Goal: Task Accomplishment & Management: Use online tool/utility

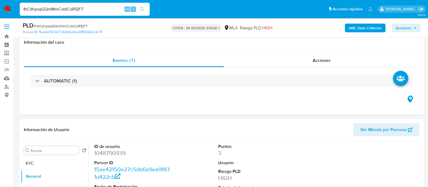
select select "10"
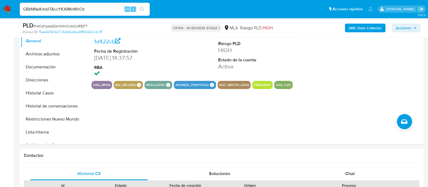
type input "GBkNNeKmbITAccYKXIMvWhOz"
click at [141, 8] on icon "search-icon" at bounding box center [142, 9] width 4 height 4
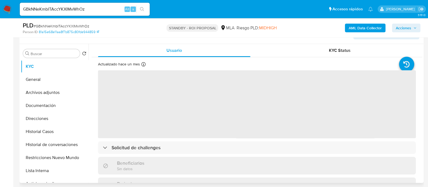
scroll to position [135, 0]
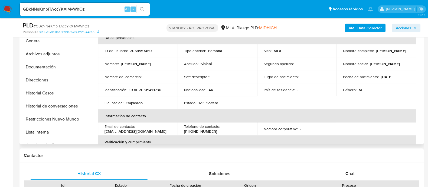
select select "10"
click at [65, 123] on button "Restricciones Nuevo Mundo" at bounding box center [52, 118] width 63 height 13
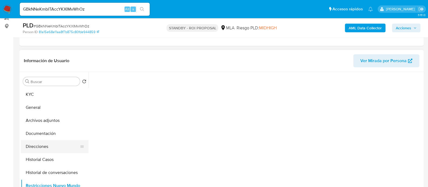
scroll to position [102, 0]
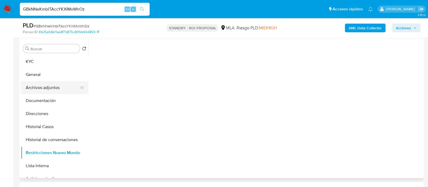
click at [44, 93] on button "Archivos adjuntos" at bounding box center [52, 87] width 63 height 13
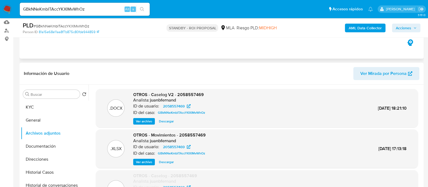
scroll to position [0, 0]
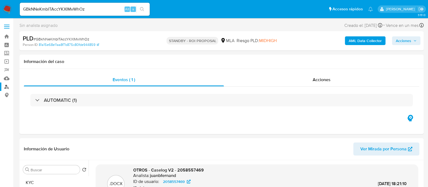
click at [6, 86] on link "Buscador de personas" at bounding box center [32, 86] width 64 height 8
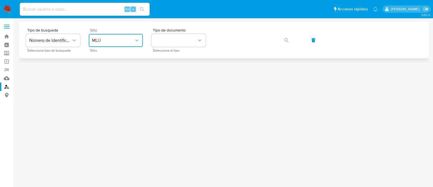
click at [129, 43] on button "MLU" at bounding box center [116, 40] width 54 height 13
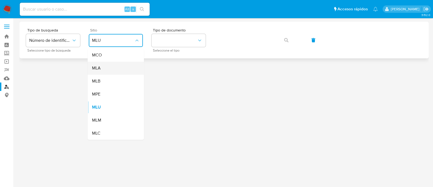
click at [128, 67] on div "MLA" at bounding box center [114, 67] width 44 height 13
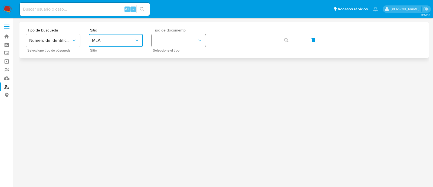
click at [171, 42] on button "identificationType" at bounding box center [179, 40] width 54 height 13
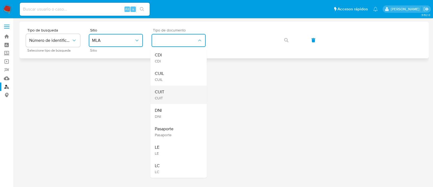
click at [174, 90] on div "CUIT CUIT" at bounding box center [177, 94] width 44 height 18
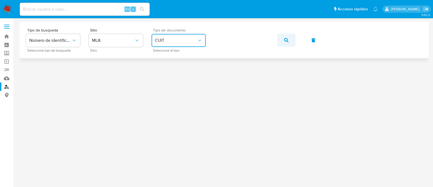
click at [279, 41] on button "button" at bounding box center [286, 40] width 18 height 13
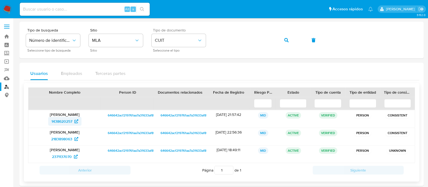
click at [68, 123] on span "1438620257" at bounding box center [61, 121] width 21 height 9
click at [75, 138] on icon at bounding box center [76, 139] width 4 height 4
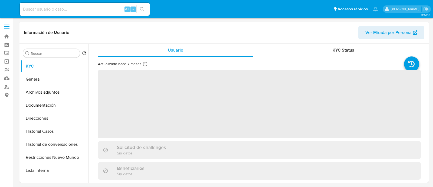
select select "10"
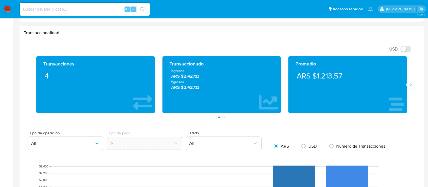
scroll to position [473, 0]
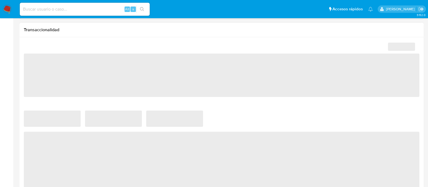
scroll to position [290, 0]
select select "10"
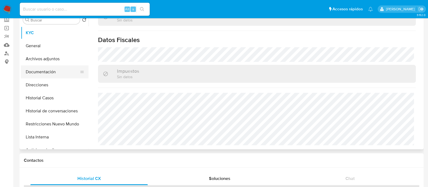
scroll to position [0, 0]
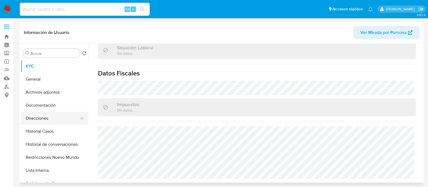
click at [58, 121] on button "Direcciones" at bounding box center [52, 118] width 63 height 13
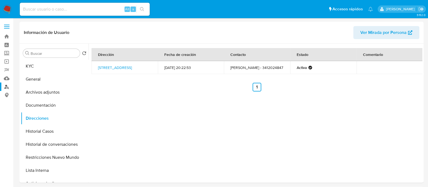
click at [5, 86] on link "Buscador de personas" at bounding box center [32, 86] width 64 height 8
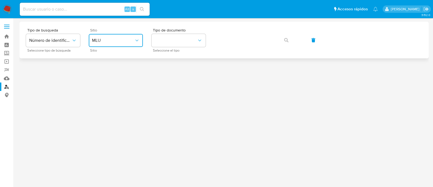
click at [92, 36] on button "MLU" at bounding box center [116, 40] width 54 height 13
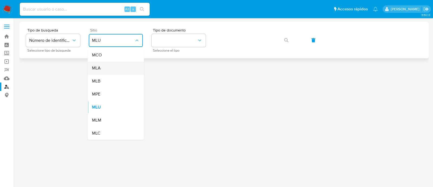
click at [115, 64] on div "MLA" at bounding box center [114, 67] width 44 height 13
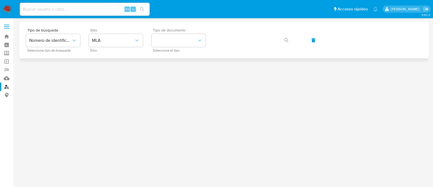
click at [177, 32] on span "Tipo de documento" at bounding box center [180, 30] width 54 height 4
click at [180, 45] on button "identificationType" at bounding box center [179, 40] width 54 height 13
click at [179, 32] on span "Tipo de documento" at bounding box center [180, 30] width 54 height 4
click at [178, 42] on button "identificationType" at bounding box center [179, 40] width 54 height 13
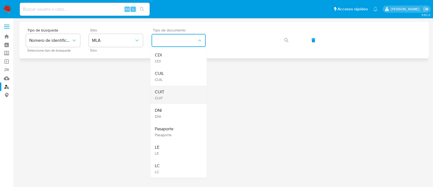
click at [175, 85] on div "CUIT CUIT" at bounding box center [177, 94] width 44 height 18
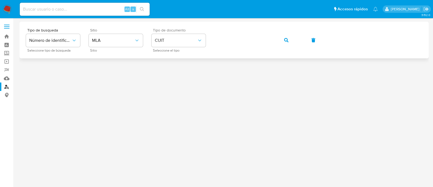
drag, startPoint x: 292, startPoint y: 41, endPoint x: 290, endPoint y: 43, distance: 2.9
click at [292, 41] on button "button" at bounding box center [286, 40] width 18 height 13
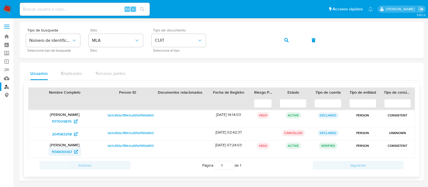
click at [73, 148] on span "1134430067" at bounding box center [65, 151] width 26 height 9
click at [283, 41] on button "button" at bounding box center [286, 40] width 18 height 13
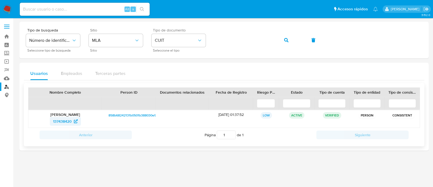
click at [57, 120] on span "137438420" at bounding box center [62, 121] width 19 height 9
click at [290, 33] on div "Tipo de busqueda Número de identificación Seleccione tipo de búsqueda Sitio MLA…" at bounding box center [224, 40] width 396 height 24
click at [286, 36] on span "button" at bounding box center [286, 40] width 4 height 12
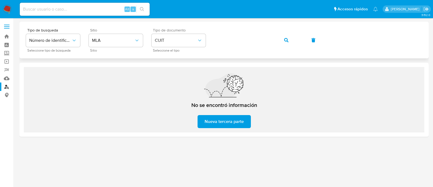
click at [279, 38] on button "button" at bounding box center [286, 40] width 18 height 13
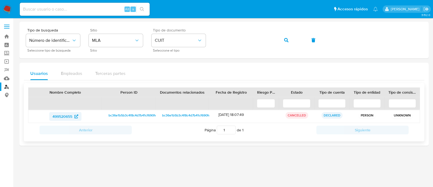
click at [68, 116] on span "499520655" at bounding box center [63, 116] width 20 height 9
click at [278, 40] on button "button" at bounding box center [286, 40] width 18 height 13
click at [71, 114] on span "499520655" at bounding box center [63, 116] width 20 height 9
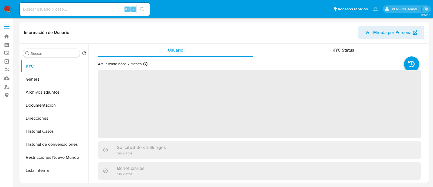
select select "10"
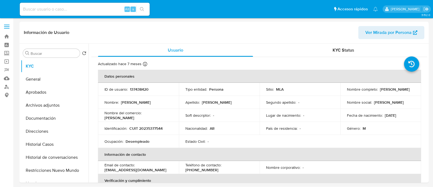
select select "10"
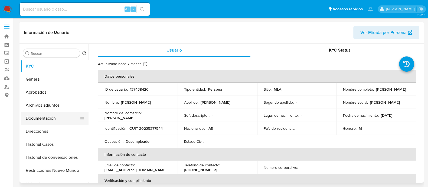
click at [46, 125] on button "Direcciones" at bounding box center [55, 131] width 68 height 13
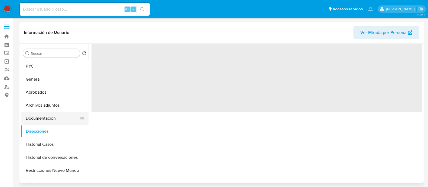
click at [53, 112] on button "Documentación" at bounding box center [52, 118] width 63 height 13
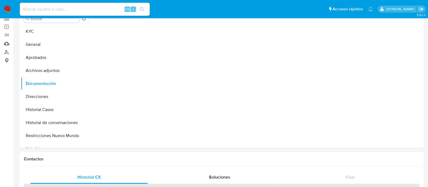
scroll to position [67, 0]
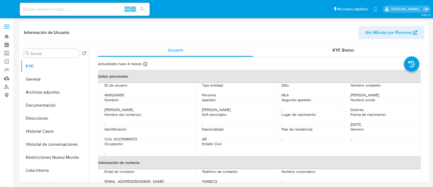
select select "10"
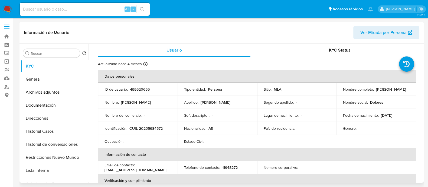
click at [148, 130] on p "CUIL 20235984572" at bounding box center [145, 128] width 33 height 5
copy p "20235984572"
click at [66, 115] on button "Direcciones" at bounding box center [52, 118] width 63 height 13
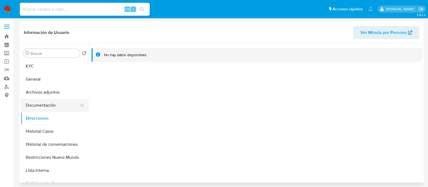
click at [62, 101] on button "Documentación" at bounding box center [52, 105] width 63 height 13
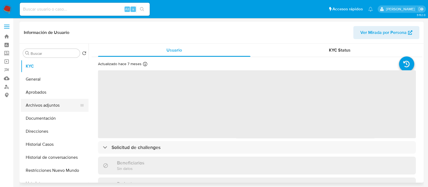
click at [71, 112] on button "Documentación" at bounding box center [55, 118] width 68 height 13
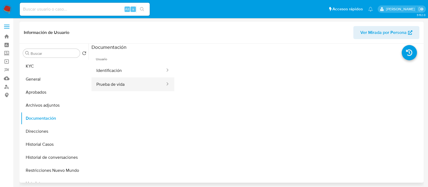
click at [135, 83] on button "Prueba de vida" at bounding box center [129, 84] width 74 height 14
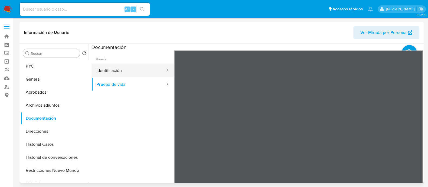
select select "10"
click at [64, 127] on button "Direcciones" at bounding box center [52, 131] width 63 height 13
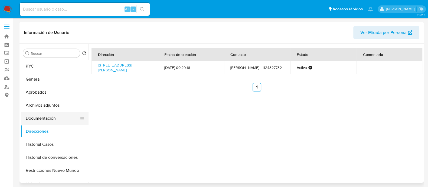
click at [67, 118] on button "Documentación" at bounding box center [52, 118] width 63 height 13
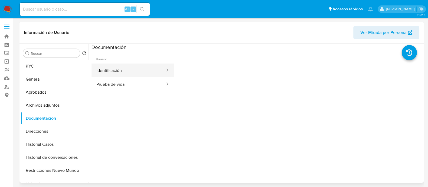
click at [126, 76] on button "Identificación" at bounding box center [129, 70] width 74 height 14
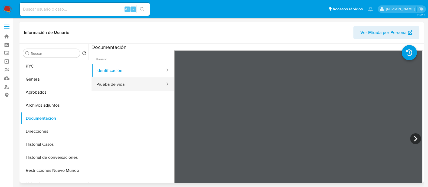
click at [133, 90] on button "Prueba de vida" at bounding box center [129, 84] width 74 height 14
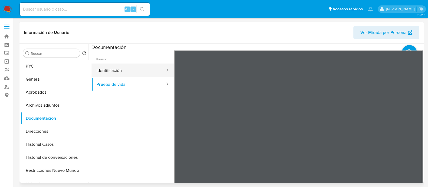
click at [155, 73] on button "Identificación" at bounding box center [129, 70] width 74 height 14
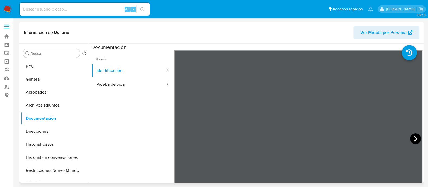
click at [415, 139] on icon at bounding box center [415, 138] width 11 height 11
click at [60, 134] on button "Direcciones" at bounding box center [52, 131] width 63 height 13
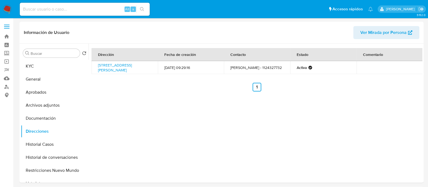
drag, startPoint x: 114, startPoint y: 74, endPoint x: 93, endPoint y: 63, distance: 23.3
click at [93, 63] on td "Honduras 3042, Moreno, Buenos Aires, 1744, Argentina 3042" at bounding box center [125, 67] width 66 height 13
click at [53, 65] on button "KYC" at bounding box center [52, 66] width 63 height 13
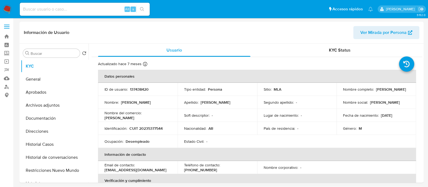
click at [146, 123] on td "Identificación : CUIT 20235377544" at bounding box center [138, 128] width 80 height 13
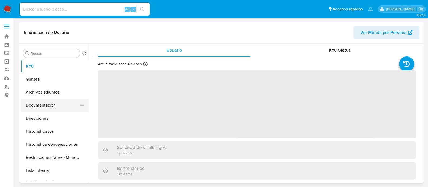
click at [49, 106] on button "Documentación" at bounding box center [52, 105] width 63 height 13
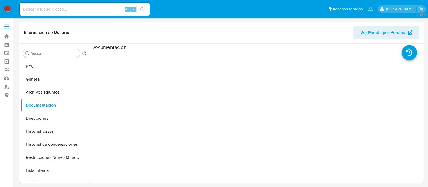
select select "10"
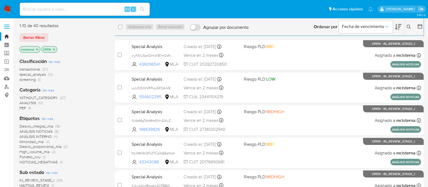
click at [100, 7] on input at bounding box center [85, 9] width 130 height 7
paste input "JmS0XzzU0mAYZP6UknE1MtiX"
type input "JmS0XzzU0mAYZP6UknE1MtiX"
drag, startPoint x: 143, startPoint y: 8, endPoint x: 141, endPoint y: 4, distance: 5.1
click at [143, 9] on icon "search-icon" at bounding box center [142, 9] width 4 height 4
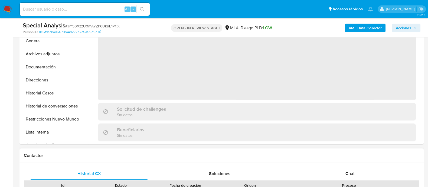
click at [365, 168] on div "Chat" at bounding box center [349, 173] width 117 height 13
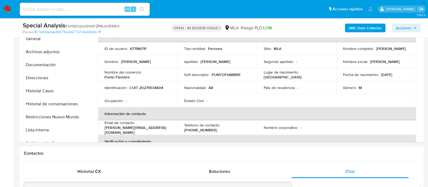
scroll to position [237, 0]
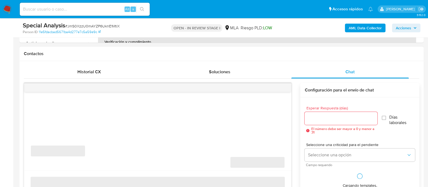
select select "10"
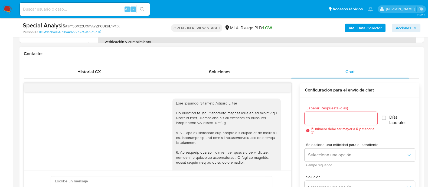
scroll to position [411, 0]
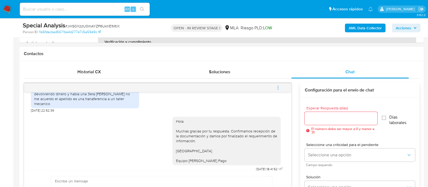
click at [281, 87] on button "menu-action" at bounding box center [278, 87] width 18 height 13
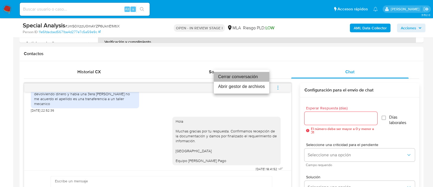
click at [248, 76] on li "Cerrar conversación" at bounding box center [241, 77] width 55 height 10
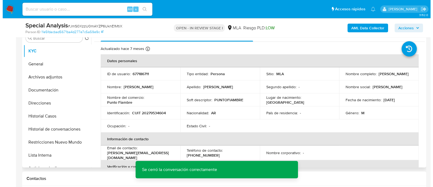
scroll to position [102, 0]
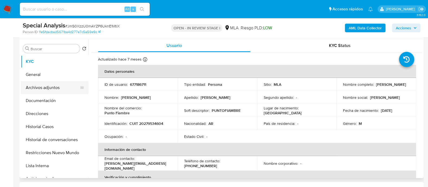
click at [59, 91] on button "Archivos adjuntos" at bounding box center [52, 87] width 63 height 13
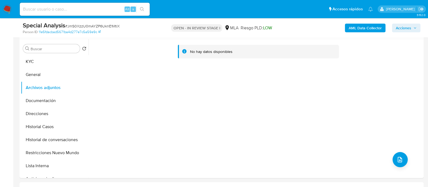
click at [352, 24] on b "AML Data Collector" at bounding box center [365, 28] width 33 height 9
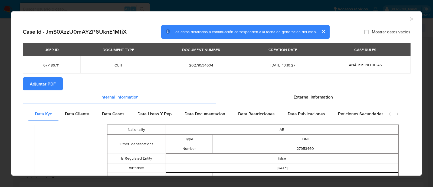
click at [45, 85] on span "Adjuntar PDF" at bounding box center [43, 84] width 26 height 12
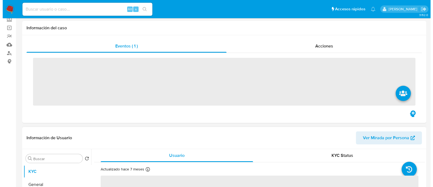
scroll to position [102, 0]
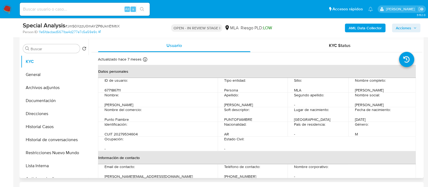
select select "10"
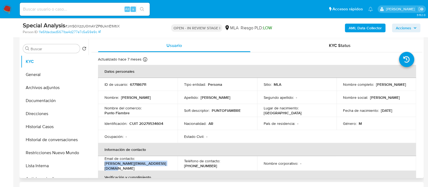
drag, startPoint x: 104, startPoint y: 165, endPoint x: 171, endPoint y: 165, distance: 66.3
click at [171, 165] on td "Email de contacto : mauricio_ramirezarmani@hotmail.com" at bounding box center [138, 163] width 80 height 15
copy p "[PERSON_NAME][EMAIL_ADDRESS][DOMAIN_NAME]"
click at [151, 119] on td "Identificación : CUIT 20279534604" at bounding box center [138, 123] width 80 height 13
click at [151, 122] on p "CUIT 20279534604" at bounding box center [146, 123] width 34 height 5
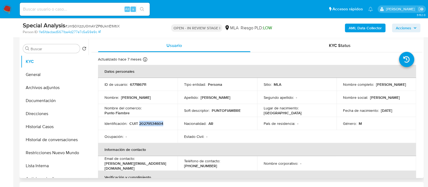
click at [151, 122] on p "CUIT 20279534604" at bounding box center [146, 123] width 34 height 5
copy p "20279534604"
click at [364, 26] on b "AML Data Collector" at bounding box center [365, 28] width 33 height 9
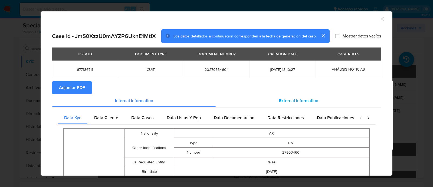
click at [283, 99] on span "External information" at bounding box center [298, 100] width 39 height 6
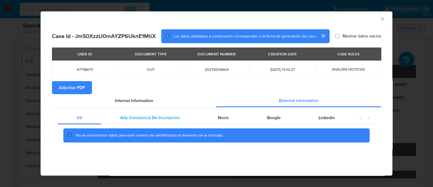
click at [158, 121] on div "Afip Constancia De Inscripción" at bounding box center [149, 117] width 97 height 13
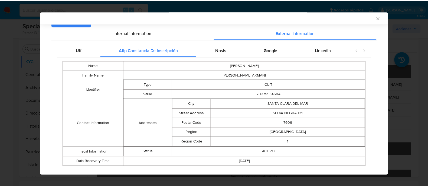
scroll to position [77, 0]
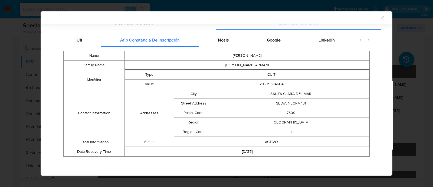
click at [380, 18] on icon "Cerrar ventana" at bounding box center [382, 17] width 5 height 5
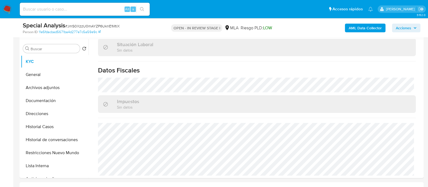
scroll to position [237, 0]
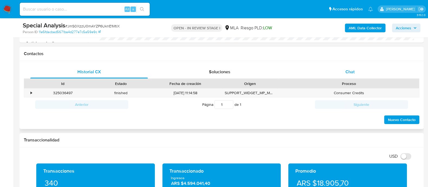
click at [339, 72] on div "Chat" at bounding box center [349, 71] width 117 height 13
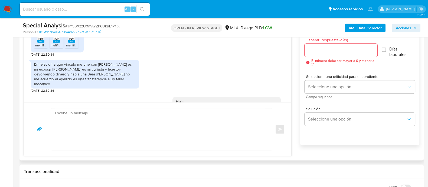
scroll to position [372, 0]
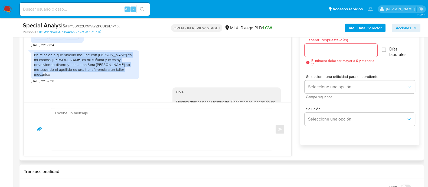
drag, startPoint x: 35, startPoint y: 54, endPoint x: 112, endPoint y: 69, distance: 79.1
click at [112, 69] on div "En relacion a que vinculo me une con Garcia Natalia es mi esposa, garcia veroni…" at bounding box center [85, 64] width 102 height 25
copy div "En relacion a que vinculo me une con Garcia Natalia es mi esposa, garcia veroni…"
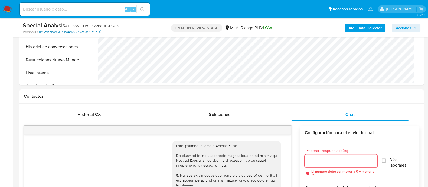
scroll to position [102, 0]
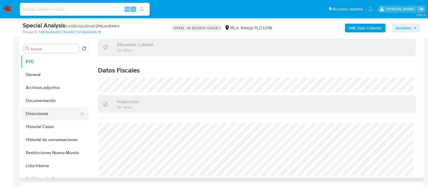
click at [63, 110] on button "Direcciones" at bounding box center [52, 113] width 63 height 13
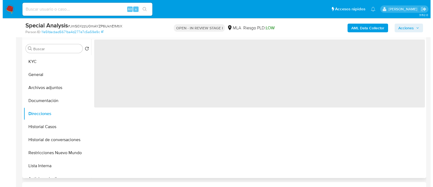
scroll to position [0, 0]
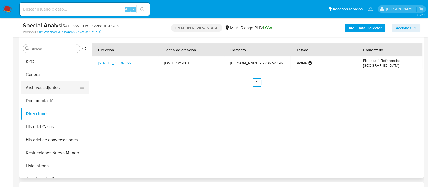
click at [66, 88] on button "Archivos adjuntos" at bounding box center [52, 87] width 63 height 13
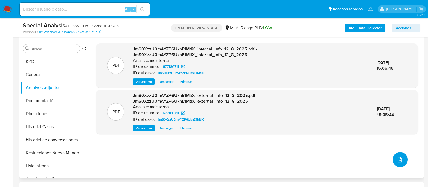
click at [401, 160] on button "upload-file" at bounding box center [400, 159] width 15 height 15
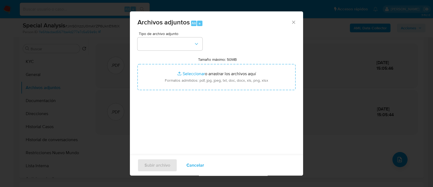
click at [184, 36] on div "Tipo de archivo adjunto" at bounding box center [170, 41] width 65 height 19
click at [183, 38] on button "button" at bounding box center [170, 43] width 65 height 13
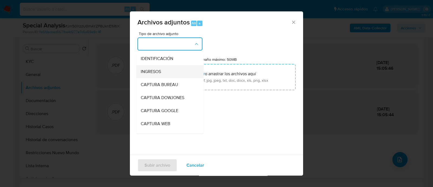
click at [183, 71] on div "INGRESOS" at bounding box center [168, 71] width 55 height 13
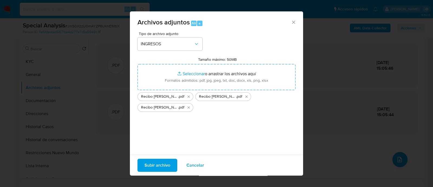
click at [156, 166] on span "Subir archivo" at bounding box center [158, 165] width 26 height 12
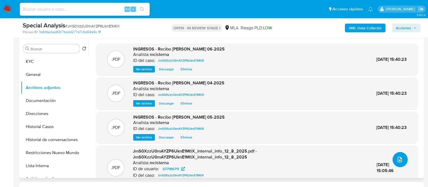
click at [401, 156] on span "upload-file" at bounding box center [400, 159] width 6 height 6
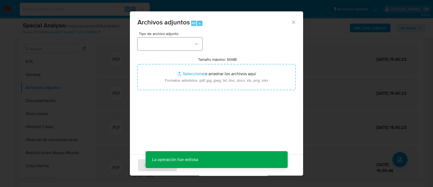
drag, startPoint x: 189, startPoint y: 35, endPoint x: 188, endPoint y: 41, distance: 6.5
click at [189, 34] on span "Tipo de archivo adjunto" at bounding box center [171, 34] width 65 height 4
click at [188, 42] on button "button" at bounding box center [170, 43] width 65 height 13
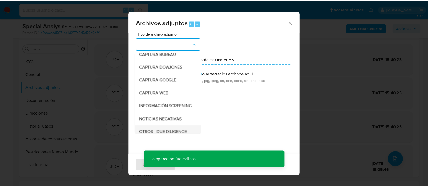
scroll to position [67, 0]
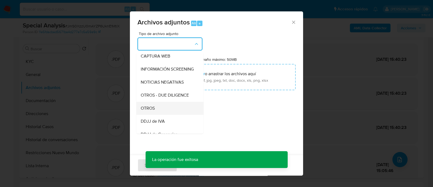
click at [180, 108] on div "OTROS" at bounding box center [168, 108] width 55 height 13
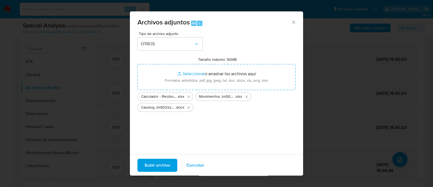
click at [156, 163] on span "Subir archivo" at bounding box center [158, 165] width 26 height 12
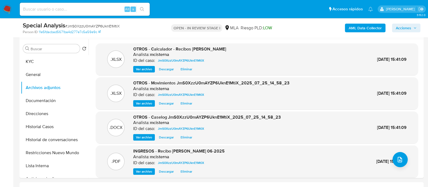
click at [160, 37] on div "Special Analysis # JmS0XzzU0mAYZP6UknE1MtiX Person ID 11e5fdacbad5671ba4d277e7c…" at bounding box center [221, 27] width 404 height 19
click at [411, 32] on span "Acciones" at bounding box center [403, 28] width 15 height 9
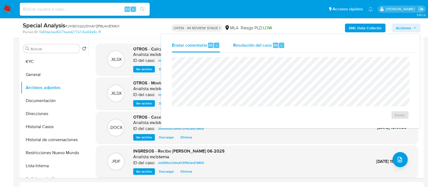
click at [286, 52] on button "Resolución del caso Alt r" at bounding box center [259, 45] width 65 height 14
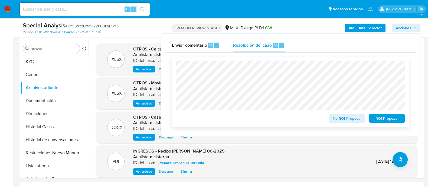
click at [355, 117] on span "No ROI Proposal" at bounding box center [347, 118] width 28 height 8
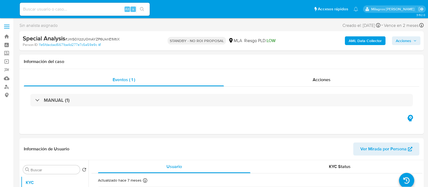
select select "10"
click at [101, 11] on input at bounding box center [85, 9] width 130 height 7
paste input "mDI2pcmqrMh6MIzSBhrTArLW"
type input "mDI2pcmqrMh6MIzSBhrTArLW"
click at [146, 11] on button "search-icon" at bounding box center [141, 9] width 11 height 8
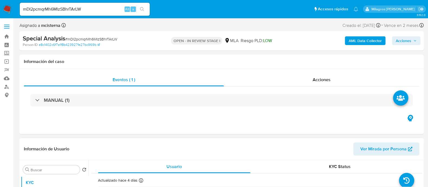
select select "10"
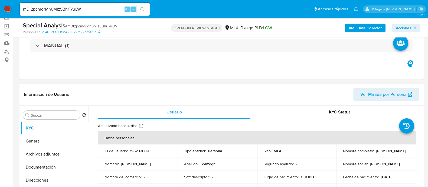
scroll to position [67, 0]
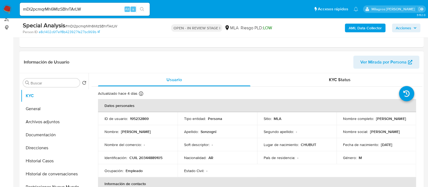
click at [144, 118] on p "195232869" at bounding box center [139, 118] width 19 height 5
copy p "195232869"
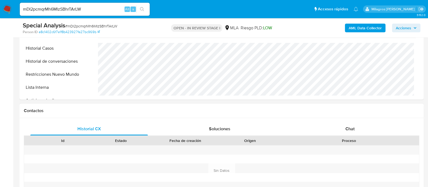
scroll to position [237, 0]
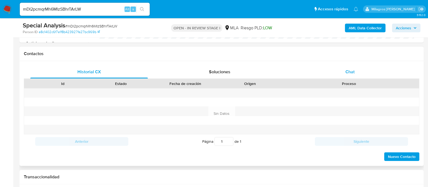
click at [350, 71] on span "Chat" at bounding box center [349, 71] width 9 height 6
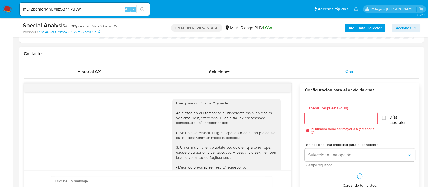
scroll to position [154, 0]
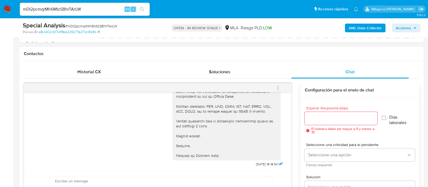
click at [277, 85] on icon "menu-action" at bounding box center [278, 87] width 5 height 5
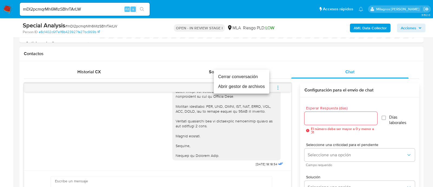
click at [248, 77] on li "Cerrar conversación" at bounding box center [241, 77] width 55 height 10
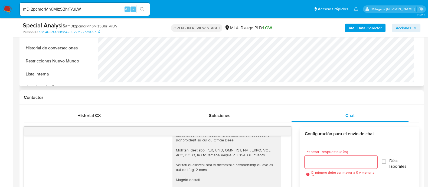
scroll to position [135, 0]
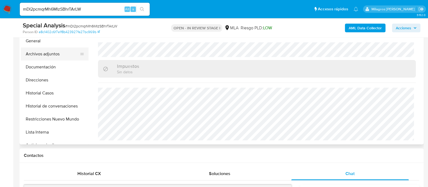
click at [61, 59] on button "Archivos adjuntos" at bounding box center [52, 53] width 63 height 13
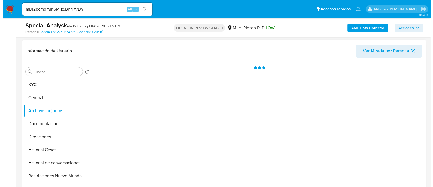
scroll to position [67, 0]
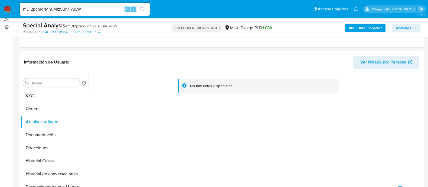
click at [365, 24] on b "AML Data Collector" at bounding box center [365, 28] width 33 height 9
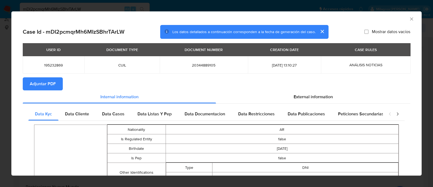
click at [53, 80] on span "Adjuntar PDF" at bounding box center [43, 84] width 26 height 12
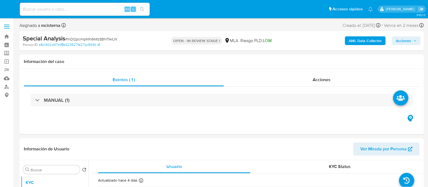
select select "10"
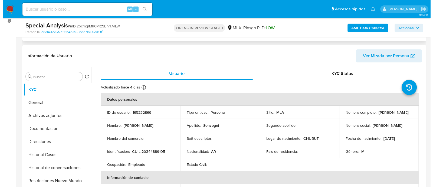
scroll to position [102, 0]
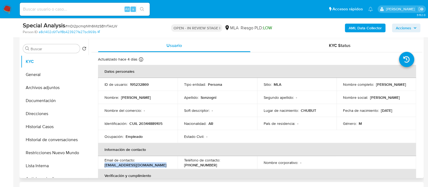
drag, startPoint x: 103, startPoint y: 166, endPoint x: 171, endPoint y: 166, distance: 67.9
click at [171, 166] on td "Email de contacto : [EMAIL_ADDRESS][DOMAIN_NAME]" at bounding box center [138, 162] width 80 height 13
copy p "[EMAIL_ADDRESS][DOMAIN_NAME]"
click at [64, 91] on button "Archivos adjuntos" at bounding box center [52, 87] width 63 height 13
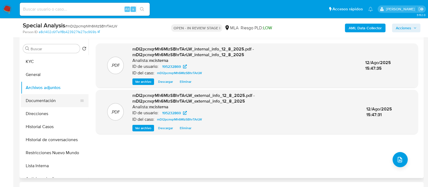
click at [58, 103] on button "Documentación" at bounding box center [52, 100] width 63 height 13
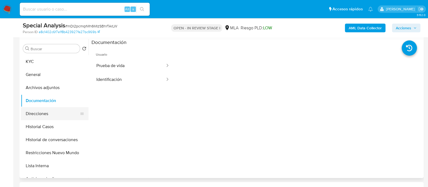
click at [68, 112] on button "Direcciones" at bounding box center [52, 113] width 63 height 13
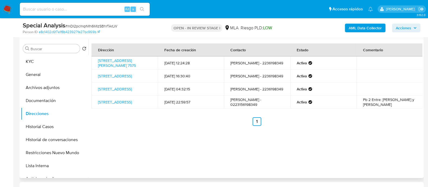
drag, startPoint x: 122, startPoint y: 67, endPoint x: 94, endPoint y: 59, distance: 28.7
click at [94, 59] on td "9 De Julio 7575, Mar Del Plata, Buenos Aires, 7600, Argentina 7575" at bounding box center [125, 62] width 66 height 13
copy link "9 De Julio 7575, Mar Del Plata, Buenos Aires, 7600, Argentina 7575"
click at [41, 89] on button "Archivos adjuntos" at bounding box center [52, 87] width 63 height 13
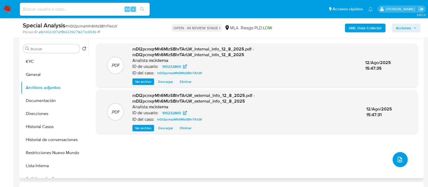
click at [393, 164] on button "upload-file" at bounding box center [400, 159] width 15 height 15
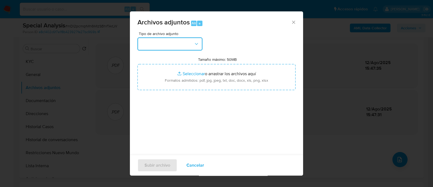
click at [180, 44] on button "button" at bounding box center [170, 43] width 65 height 13
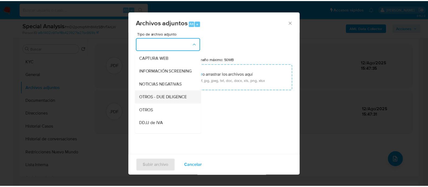
scroll to position [67, 0]
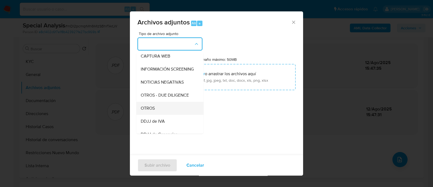
click at [166, 110] on div "OTROS" at bounding box center [168, 108] width 55 height 13
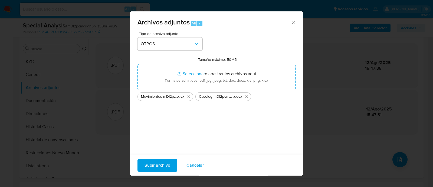
click at [149, 164] on span "Subir archivo" at bounding box center [158, 165] width 26 height 12
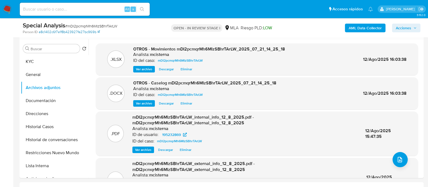
click at [84, 30] on link "e8c1402c6f7e1f8b423927fe27bc969b" at bounding box center [69, 32] width 61 height 5
click at [395, 23] on div "AML Data Collector Acciones" at bounding box center [354, 27] width 131 height 13
click at [398, 29] on span "Acciones" at bounding box center [403, 28] width 15 height 9
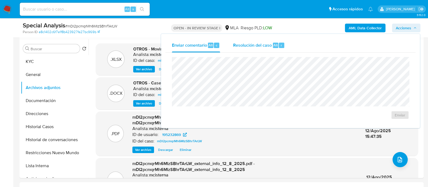
click at [273, 51] on div "Resolución del caso Alt r" at bounding box center [259, 45] width 52 height 14
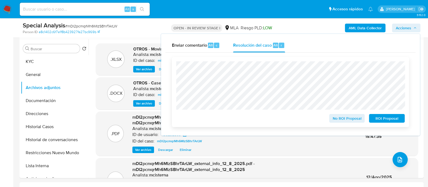
click at [335, 115] on span "No ROI Proposal" at bounding box center [347, 118] width 28 height 8
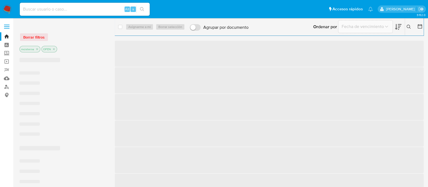
click at [92, 10] on input at bounding box center [85, 9] width 130 height 7
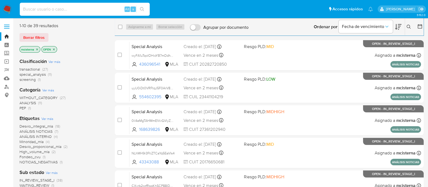
paste input "JmS0XzzU0mAYZP6UknE1MtiX"
type input "JmS0XzzU0mAYZP6UknE1MtiX"
click at [146, 10] on button "search-icon" at bounding box center [141, 9] width 11 height 8
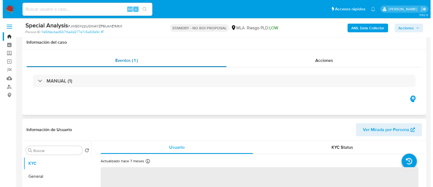
scroll to position [102, 0]
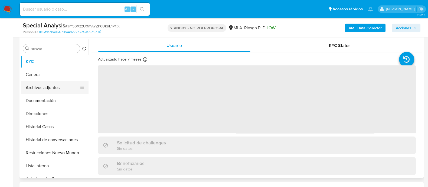
click at [64, 91] on button "Archivos adjuntos" at bounding box center [52, 87] width 63 height 13
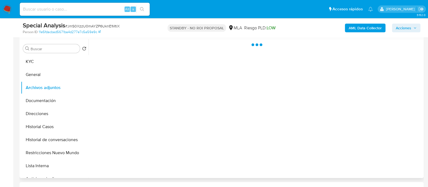
select select "10"
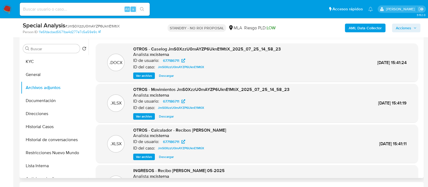
click at [145, 78] on span "Ver archivo" at bounding box center [144, 75] width 16 height 5
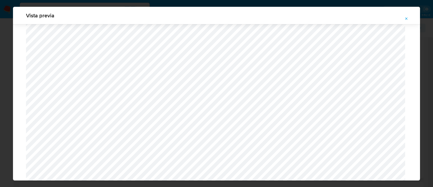
scroll to position [463, 0]
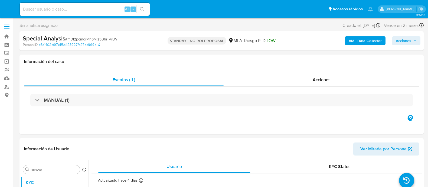
select select "10"
click at [108, 9] on input at bounding box center [85, 9] width 130 height 7
paste input "smhCSDAOdWk0TwhDihDan9kc"
type input "smhCSDAOdWk0TwhDihDan9kc"
click at [145, 9] on button "search-icon" at bounding box center [141, 9] width 11 height 8
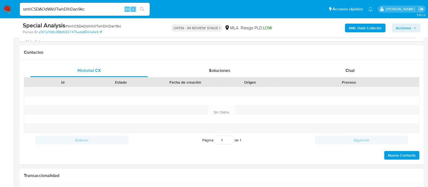
scroll to position [270, 0]
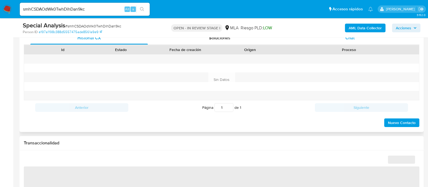
select select "10"
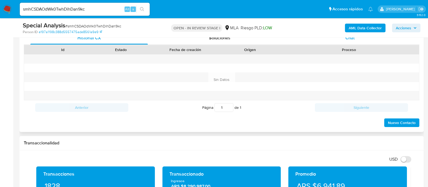
click at [348, 41] on div "Chat" at bounding box center [349, 37] width 117 height 13
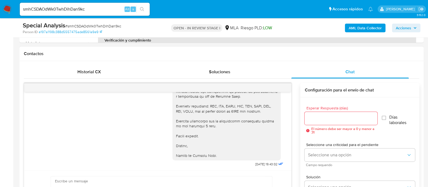
scroll to position [135, 0]
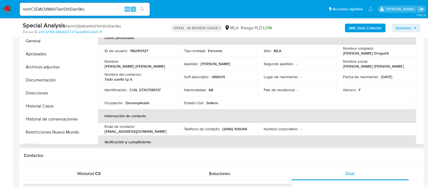
drag, startPoint x: 62, startPoint y: 127, endPoint x: 98, endPoint y: 120, distance: 36.7
click at [63, 127] on button "Restricciones Nuevo Mundo" at bounding box center [55, 131] width 68 height 13
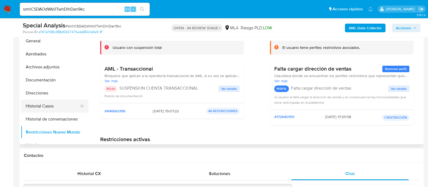
click at [64, 108] on button "Historial Casos" at bounding box center [52, 105] width 63 height 13
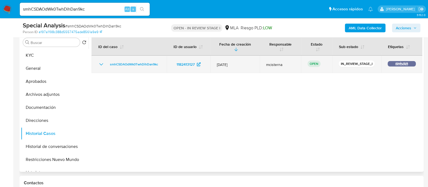
scroll to position [102, 0]
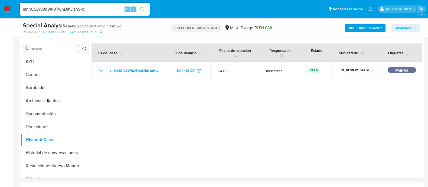
click at [70, 7] on input "smhCSDAOdWk0TwhDihDan9kc" at bounding box center [85, 9] width 130 height 7
click at [96, 9] on input "smhCSDAOdWk0TwhDihDan9kc" at bounding box center [85, 9] width 130 height 7
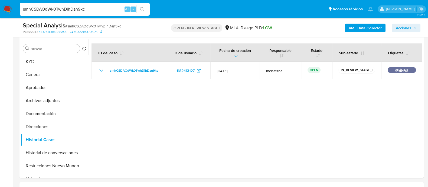
click at [96, 9] on input "smhCSDAOdWk0TwhDihDan9kc" at bounding box center [85, 9] width 130 height 7
paste input "CXyrb2czfRpgKh5CP88lDOpC"
type input "CXyrb2czfRpgKh5CP88lDOpC"
click at [143, 9] on icon "search-icon" at bounding box center [142, 9] width 4 height 4
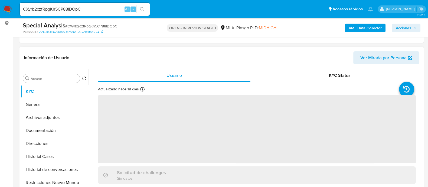
scroll to position [102, 0]
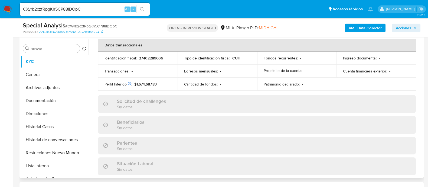
select select "10"
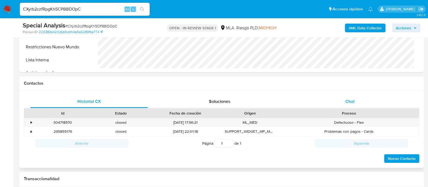
scroll to position [237, 0]
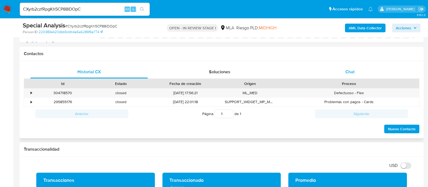
click at [343, 76] on div "Chat" at bounding box center [349, 71] width 117 height 13
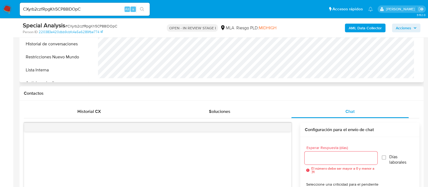
scroll to position [135, 0]
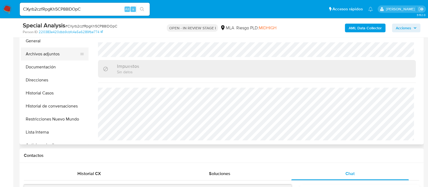
click at [66, 53] on button "Archivos adjuntos" at bounding box center [52, 53] width 63 height 13
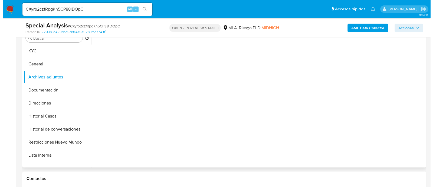
scroll to position [102, 0]
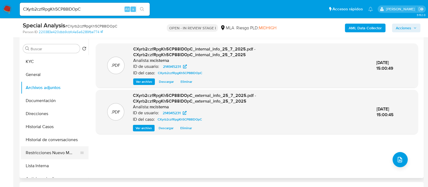
click at [73, 151] on button "Restricciones Nuevo Mundo" at bounding box center [52, 152] width 63 height 13
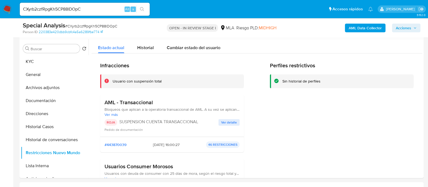
click at [358, 31] on b "AML Data Collector" at bounding box center [365, 28] width 33 height 9
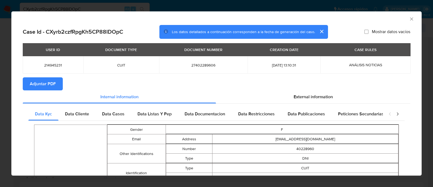
click at [45, 82] on span "Adjuntar PDF" at bounding box center [43, 84] width 26 height 12
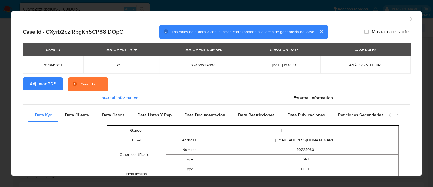
click at [198, 63] on span "27402289606" at bounding box center [204, 65] width 76 height 5
copy span "27402289606"
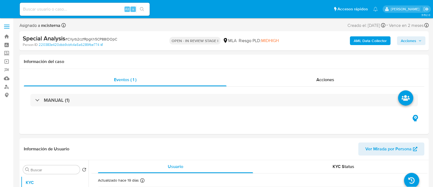
select select "10"
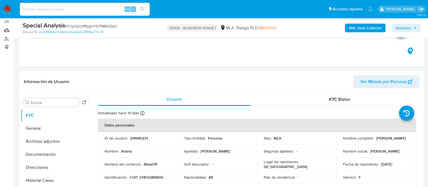
scroll to position [67, 0]
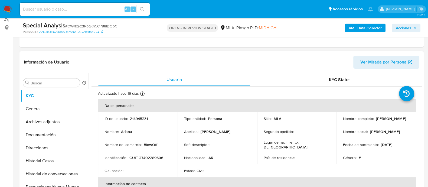
click at [141, 120] on p "214945231" at bounding box center [139, 118] width 18 height 5
copy p "214945231"
click at [71, 121] on button "Archivos adjuntos" at bounding box center [52, 121] width 63 height 13
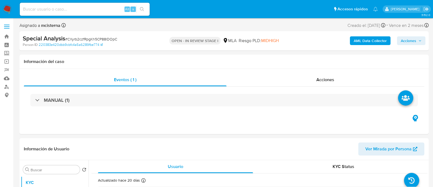
select select "10"
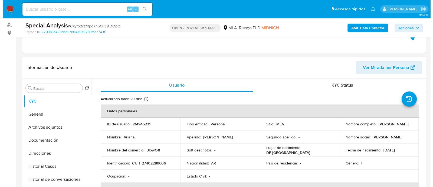
scroll to position [102, 0]
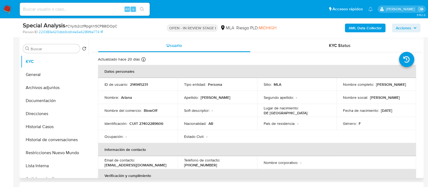
click at [161, 122] on p "CUIT 27402289606" at bounding box center [146, 123] width 34 height 5
copy p "27402289606"
drag, startPoint x: 103, startPoint y: 165, endPoint x: 149, endPoint y: 165, distance: 46.0
click at [149, 165] on td "Email de contacto : arifrank89@gmail.com" at bounding box center [138, 162] width 80 height 13
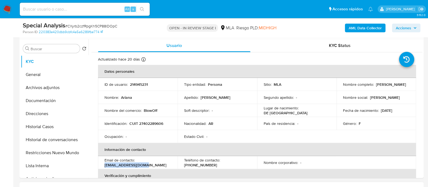
copy p "[EMAIL_ADDRESS][DOMAIN_NAME]"
click at [47, 85] on button "Archivos adjuntos" at bounding box center [52, 87] width 63 height 13
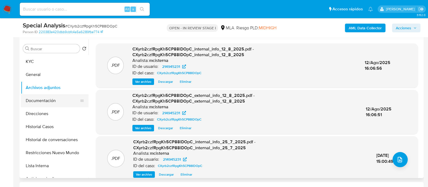
click at [67, 104] on button "Documentación" at bounding box center [52, 100] width 63 height 13
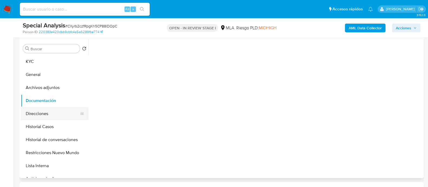
click at [67, 116] on button "Direcciones" at bounding box center [52, 113] width 63 height 13
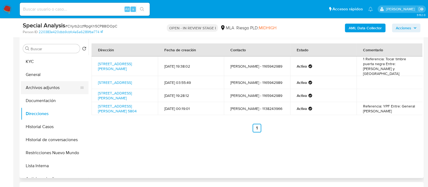
click at [61, 90] on button "Archivos adjuntos" at bounding box center [52, 87] width 63 height 13
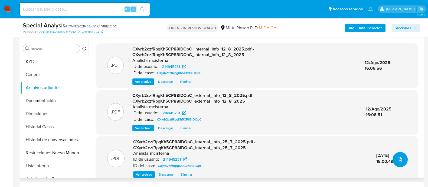
click at [398, 159] on icon "upload-file" at bounding box center [400, 158] width 4 height 5
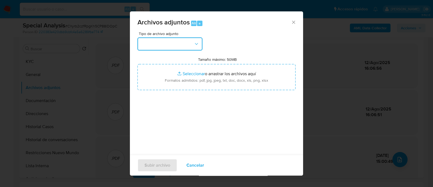
click at [184, 44] on button "button" at bounding box center [170, 43] width 65 height 13
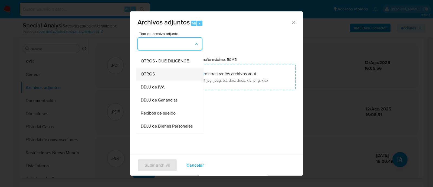
click at [173, 78] on div "OTROS" at bounding box center [168, 73] width 55 height 13
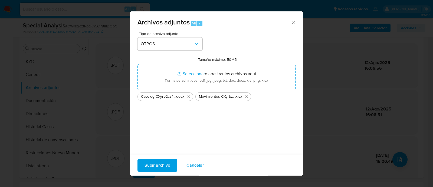
click at [156, 164] on span "Subir archivo" at bounding box center [158, 165] width 26 height 12
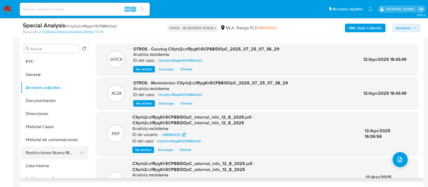
click at [57, 147] on button "Restricciones Nuevo Mundo" at bounding box center [52, 152] width 63 height 13
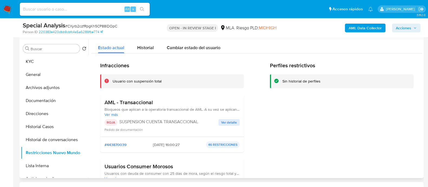
drag, startPoint x: 181, startPoint y: 65, endPoint x: 362, endPoint y: 57, distance: 180.8
click at [181, 65] on h2 "Infracciones" at bounding box center [172, 65] width 144 height 7
click at [414, 26] on icon "button" at bounding box center [414, 27] width 3 height 3
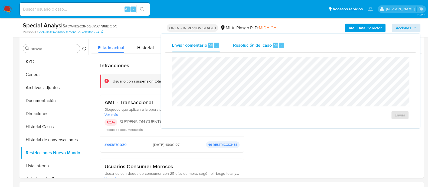
click at [264, 45] on span "Resolución del caso" at bounding box center [252, 45] width 39 height 6
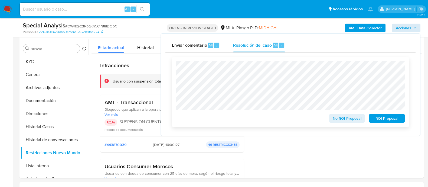
click at [338, 114] on div "No ROI Proposal" at bounding box center [347, 117] width 40 height 11
click at [340, 120] on span "No ROI Proposal" at bounding box center [347, 118] width 28 height 8
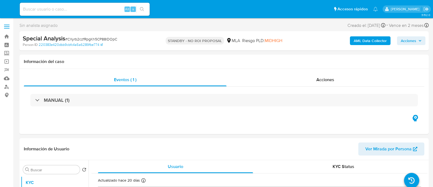
select select "10"
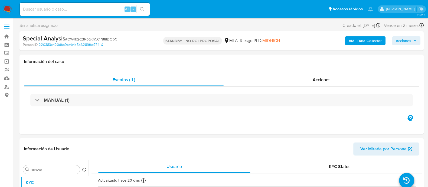
click at [100, 10] on input at bounding box center [85, 9] width 130 height 7
paste input "Pc8x3F7SeoMwyhWQpFem1z1k"
type input "Pc8x3F7SeoMwyhWQpFem1z1k"
click at [140, 11] on icon "search-icon" at bounding box center [142, 9] width 4 height 4
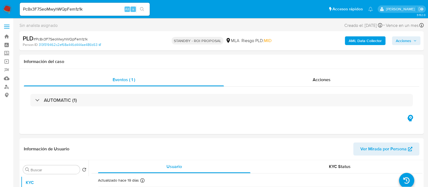
select select "10"
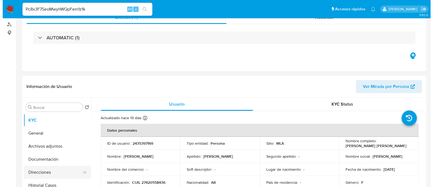
scroll to position [102, 0]
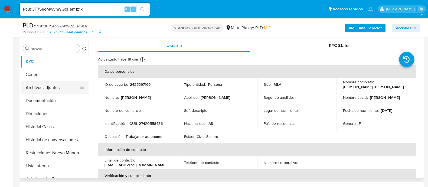
click at [70, 90] on button "Archivos adjuntos" at bounding box center [52, 87] width 63 height 13
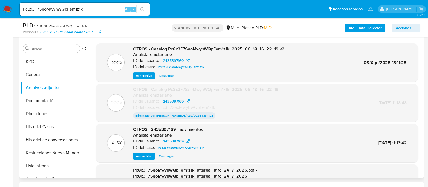
click at [142, 77] on span "Ver archivo" at bounding box center [144, 75] width 16 height 5
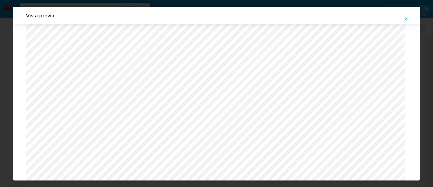
scroll to position [195, 0]
click at [406, 19] on icon "Attachment preview" at bounding box center [406, 19] width 4 height 4
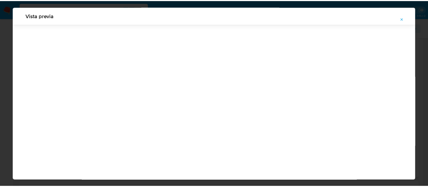
scroll to position [17, 0]
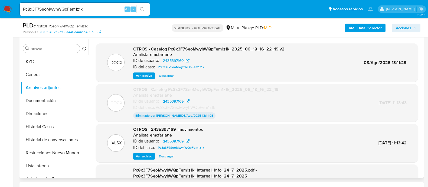
click at [87, 8] on input "Pc8x3F7SeoMwyhWQpFem1z1k" at bounding box center [85, 9] width 130 height 7
paste input "atSDK3wCnjCgLZbZHOkUFLLm"
type input "atSDK3wCnjCgLZbZHOkUFLLm"
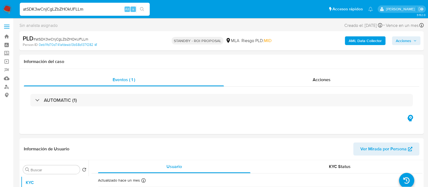
select select "10"
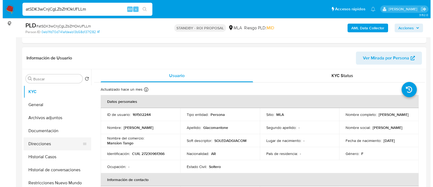
scroll to position [102, 0]
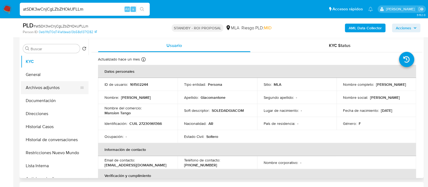
drag, startPoint x: 49, startPoint y: 89, endPoint x: 32, endPoint y: 82, distance: 18.7
click at [49, 88] on button "Archivos adjuntos" at bounding box center [52, 87] width 63 height 13
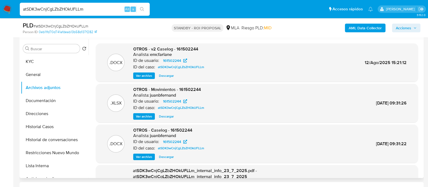
click at [143, 76] on span "Ver archivo" at bounding box center [144, 75] width 16 height 5
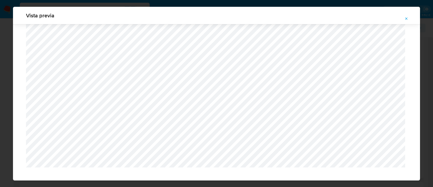
scroll to position [201, 0]
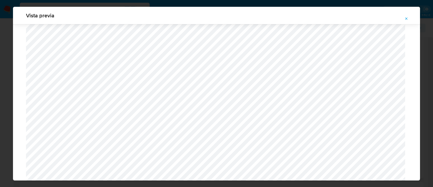
click at [408, 18] on icon "Attachment preview" at bounding box center [406, 19] width 4 height 4
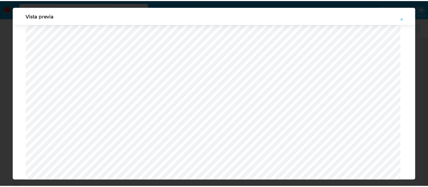
scroll to position [17, 0]
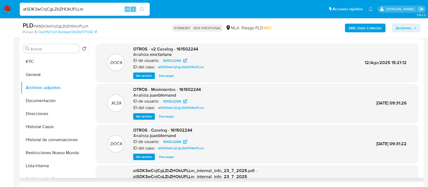
click at [111, 11] on input "atSDK3wCnjCgLZbZHOkUFLLm" at bounding box center [85, 9] width 130 height 7
paste input "xRjinFWL5zZTMDy1JGFBsjZ9"
type input "xRjinFWL5zZTMDy1JGFBsjZ9"
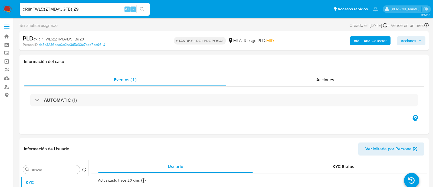
select select "10"
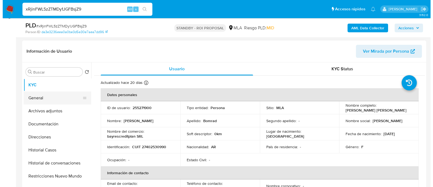
scroll to position [102, 0]
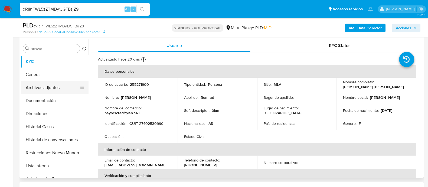
click at [65, 89] on button "Archivos adjuntos" at bounding box center [52, 87] width 63 height 13
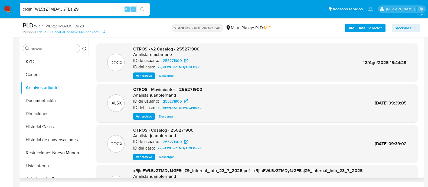
click at [148, 74] on span "Ver archivo" at bounding box center [144, 75] width 16 height 5
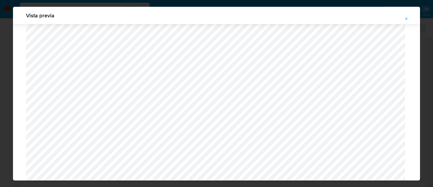
scroll to position [300, 0]
click at [405, 19] on icon "Attachment preview" at bounding box center [406, 19] width 4 height 4
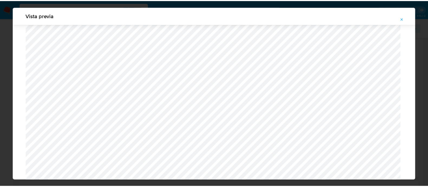
scroll to position [17, 0]
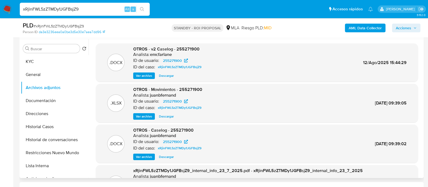
click at [118, 14] on div "xRjinFWL5zZTMDy1JGFBsjZ9 Alt s" at bounding box center [85, 9] width 130 height 13
click at [115, 9] on input "xRjinFWL5zZTMDy1JGFBsjZ9" at bounding box center [85, 9] width 130 height 7
paste input "1RDJFrVATprCZT9Ga9vwmXXM"
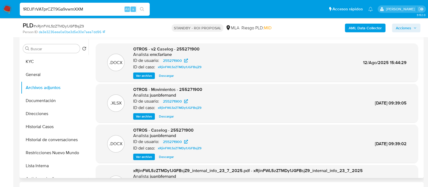
type input "1RDJFrVATprCZT9Ga9vwmXXM"
click at [143, 5] on div "1RDJFrVATprCZT9Ga9vwmXXM Alt s" at bounding box center [85, 9] width 130 height 13
click at [142, 7] on icon "search-icon" at bounding box center [142, 9] width 4 height 4
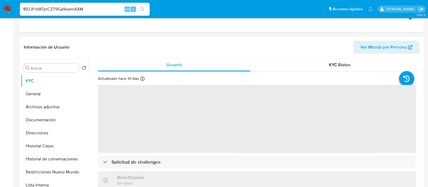
select select "10"
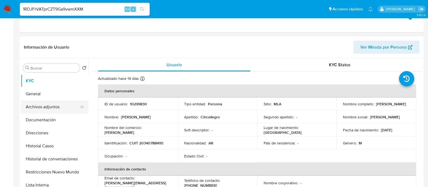
click at [61, 110] on button "Archivos adjuntos" at bounding box center [52, 106] width 63 height 13
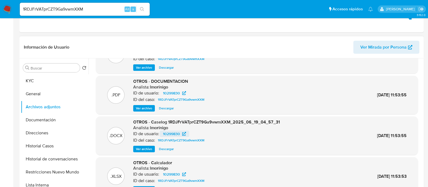
scroll to position [34, 0]
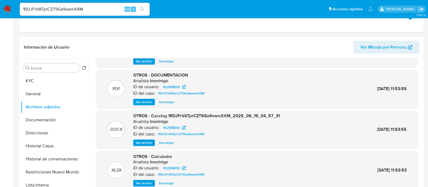
click at [149, 141] on span "Ver archivo" at bounding box center [144, 142] width 16 height 5
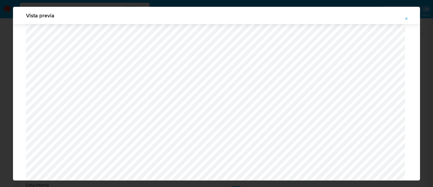
scroll to position [124, 0]
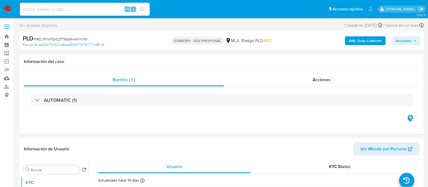
select select "10"
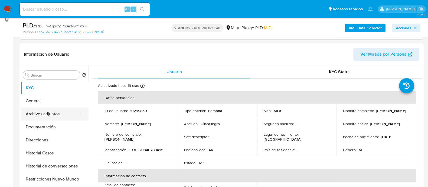
scroll to position [102, 0]
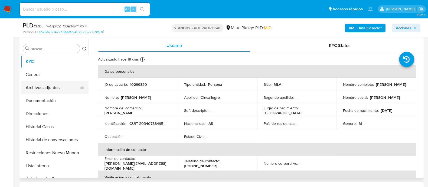
click at [55, 90] on button "Archivos adjuntos" at bounding box center [52, 87] width 63 height 13
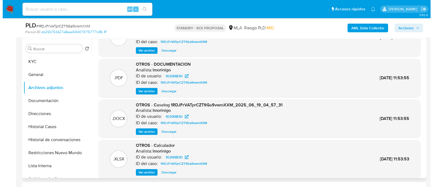
scroll to position [34, 0]
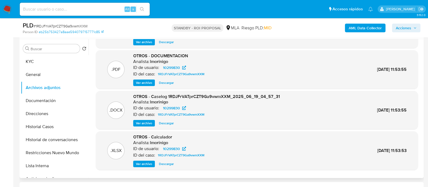
click at [147, 124] on span "Ver archivo" at bounding box center [144, 122] width 16 height 5
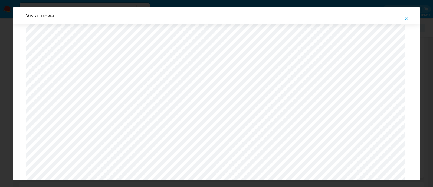
scroll to position [294, 0]
click at [405, 20] on icon "Attachment preview" at bounding box center [406, 19] width 4 height 4
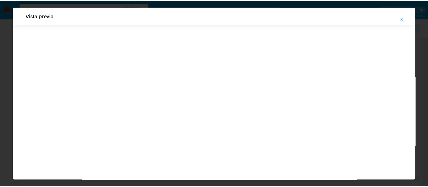
scroll to position [17, 0]
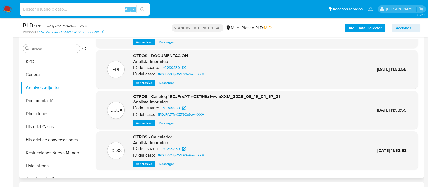
click at [80, 10] on input at bounding box center [85, 9] width 130 height 7
paste input "ofh24YZpcn80CrmuL29M68ZA"
type input "ofh24YZpcn80CrmuL29M68ZA"
click at [143, 10] on icon "search-icon" at bounding box center [142, 9] width 4 height 4
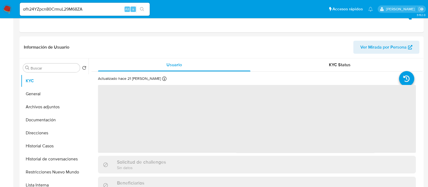
select select "10"
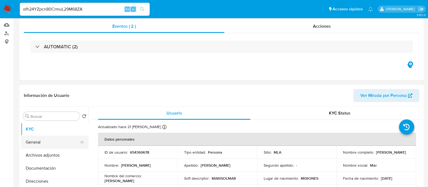
scroll to position [67, 0]
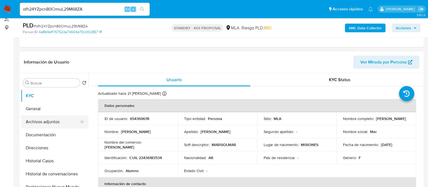
click at [63, 122] on button "Archivos adjuntos" at bounding box center [52, 121] width 63 height 13
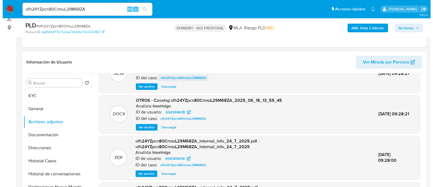
scroll to position [34, 0]
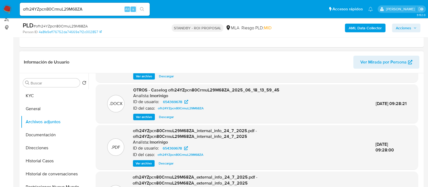
click at [142, 114] on span "Ver archivo" at bounding box center [144, 116] width 16 height 5
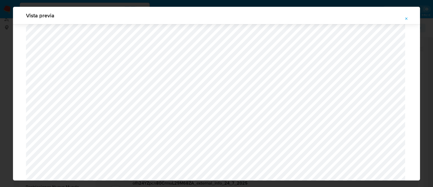
scroll to position [260, 0]
click at [413, 19] on div "Vista previa" at bounding box center [216, 15] width 407 height 17
click at [406, 19] on icon "Attachment preview" at bounding box center [407, 18] width 2 height 2
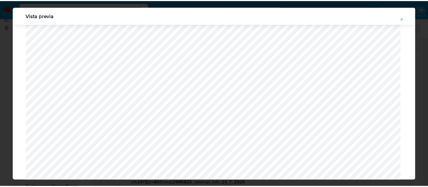
scroll to position [17, 0]
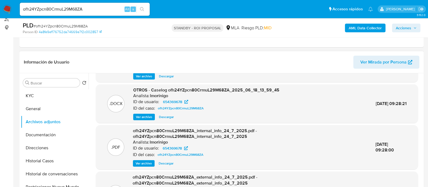
click at [107, 14] on div "ofh24YZpcn80CrmuL29M68ZA Alt s" at bounding box center [85, 9] width 130 height 13
click at [107, 11] on input "ofh24YZpcn80CrmuL29M68ZA" at bounding box center [85, 9] width 130 height 7
paste input "5vTd3QNPTBeGgjY6IK6HUOI5"
type input "5vTd3QNPTBeGgjY6IK6HUOI5"
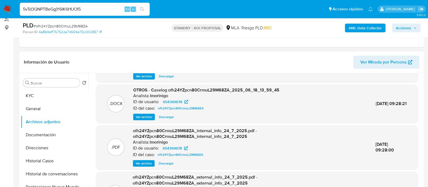
click at [142, 10] on icon "search-icon" at bounding box center [142, 9] width 4 height 4
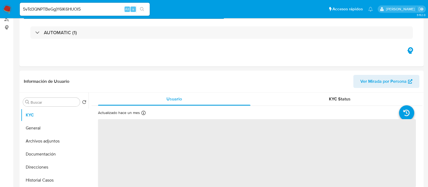
select select "10"
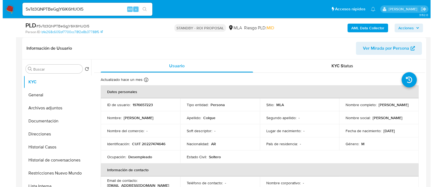
scroll to position [102, 0]
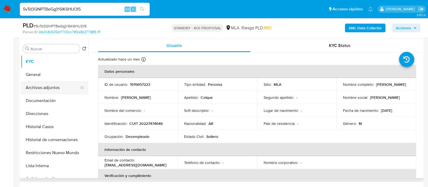
click at [73, 89] on button "Archivos adjuntos" at bounding box center [52, 87] width 63 height 13
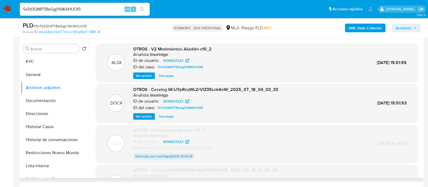
click at [147, 74] on span "Ver archivo" at bounding box center [144, 75] width 16 height 5
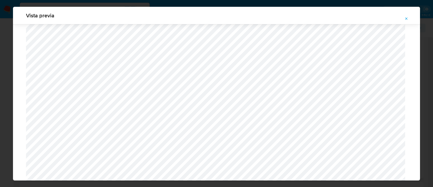
scroll to position [361, 0]
click at [409, 18] on button "Attachment preview" at bounding box center [407, 18] width 12 height 9
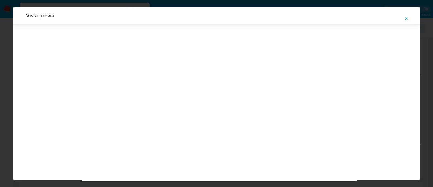
scroll to position [17, 0]
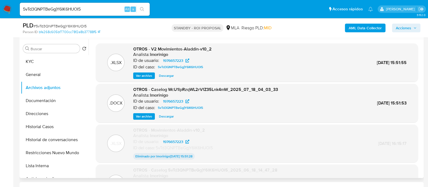
click at [147, 117] on span "Ver archivo" at bounding box center [144, 115] width 16 height 5
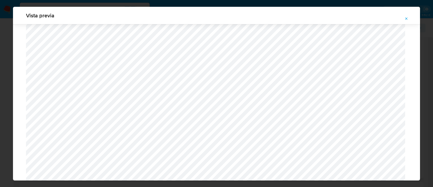
scroll to position [294, 0]
click at [409, 19] on button "Attachment preview" at bounding box center [407, 18] width 12 height 9
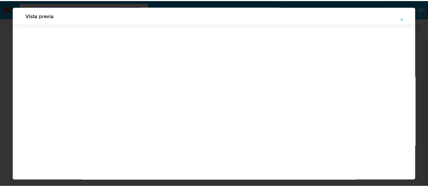
scroll to position [17, 0]
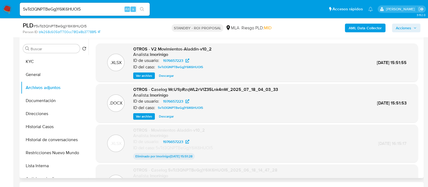
click at [109, 9] on input "5vTd3QNPTBeGgjY6IK6HUOI5" at bounding box center [85, 9] width 130 height 7
paste input "Rngmv3GcGZhMjD3M6TtUJnW9"
type input "Rngmv3GcGZhMjD3M6TtUJnW9"
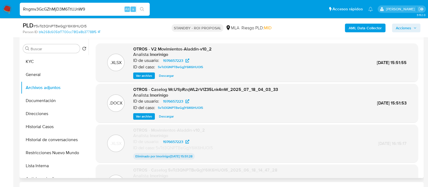
click at [145, 9] on button "search-icon" at bounding box center [141, 9] width 11 height 8
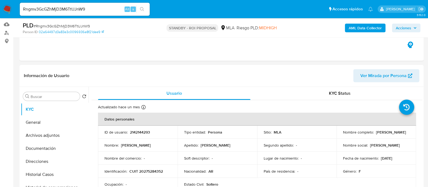
scroll to position [67, 0]
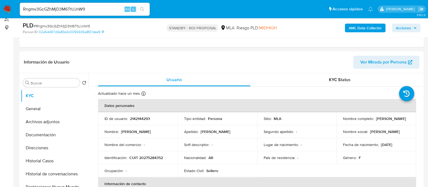
select select "10"
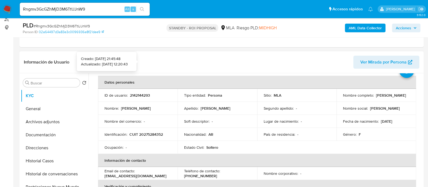
scroll to position [34, 0]
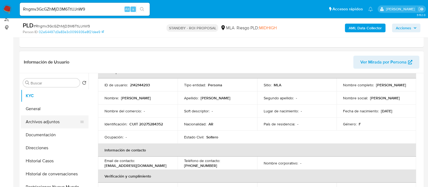
click at [66, 126] on button "Archivos adjuntos" at bounding box center [52, 121] width 63 height 13
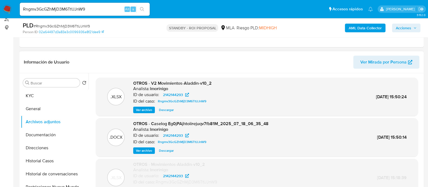
click at [147, 148] on span "Ver archivo" at bounding box center [144, 150] width 16 height 5
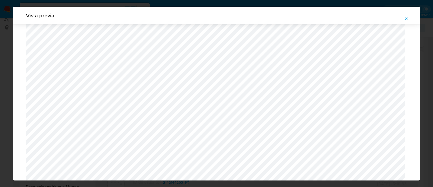
scroll to position [294, 0]
click at [405, 17] on icon "Attachment preview" at bounding box center [406, 19] width 4 height 4
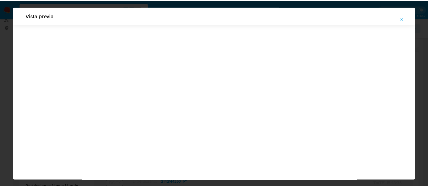
scroll to position [17, 0]
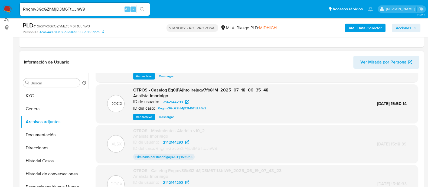
click at [113, 9] on input "Rngmv3GcGZhMjD3M6TtUJnW9" at bounding box center [85, 9] width 130 height 7
paste input "HFsE0JWPxDpKdJwrKl6OmfFi"
type input "HFsE0JWPxDpKdJwrKl6OmfFi"
click at [140, 9] on icon "search-icon" at bounding box center [142, 9] width 4 height 4
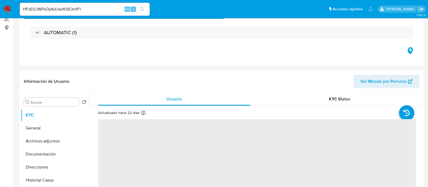
select select "10"
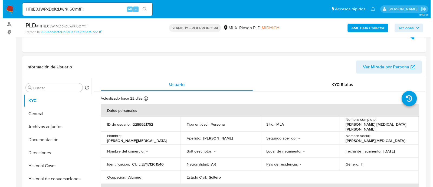
scroll to position [102, 0]
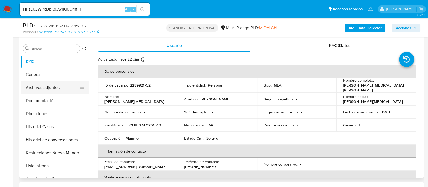
click at [60, 87] on button "Archivos adjuntos" at bounding box center [52, 87] width 63 height 13
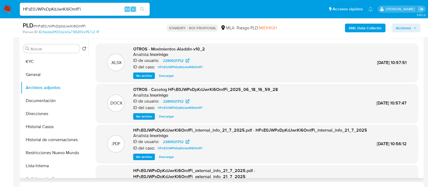
click at [148, 115] on span "Ver archivo" at bounding box center [144, 115] width 16 height 5
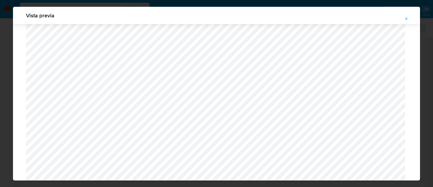
scroll to position [226, 0]
click at [411, 19] on button "Attachment preview" at bounding box center [407, 18] width 12 height 9
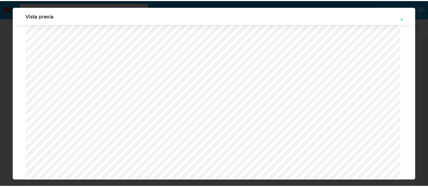
scroll to position [17, 0]
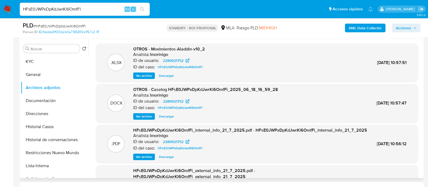
click at [112, 10] on input "HFsE0JWPxDpKdJwrKl6OmfFi" at bounding box center [85, 9] width 130 height 7
paste input "SDqk3XxGwNdXiWWlKlFk9pdj"
type input "SDqk3XxGwNdXiWWlKlFk9pdj"
click at [152, 10] on ul "Pausado Ver notificaciones SDqk3XxGwNdXiWWlKlFk9pdj Alt s Accesos rápidos Presi…" at bounding box center [196, 9] width 358 height 14
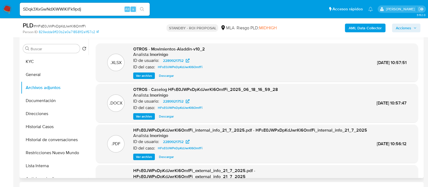
click at [148, 10] on button "search-icon" at bounding box center [141, 9] width 11 height 8
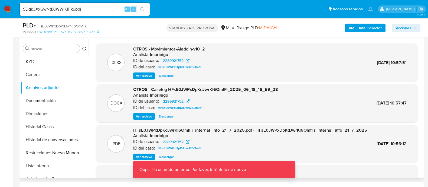
click at [146, 10] on button "search-icon" at bounding box center [141, 9] width 11 height 8
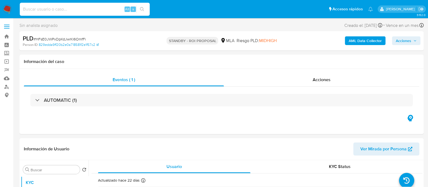
click at [111, 10] on input at bounding box center [85, 9] width 130 height 7
paste input "SDqk3XxGwNdXiWWlKlFk9pdj"
type input "SDqk3XxGwNdXiWWlKlFk9pdj"
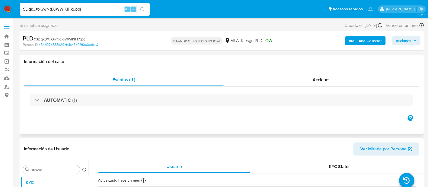
select select "10"
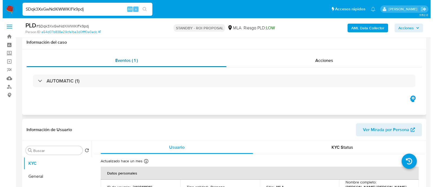
scroll to position [102, 0]
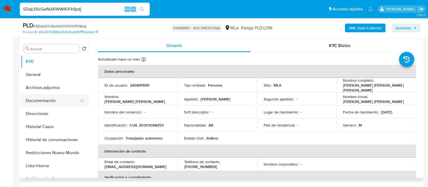
drag, startPoint x: 54, startPoint y: 87, endPoint x: 66, endPoint y: 96, distance: 15.1
click at [54, 86] on button "Archivos adjuntos" at bounding box center [55, 87] width 68 height 13
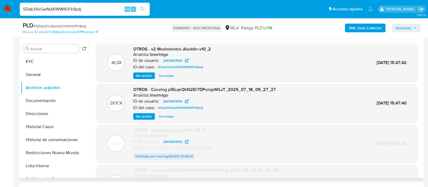
click at [151, 115] on span "Ver archivo" at bounding box center [144, 115] width 16 height 5
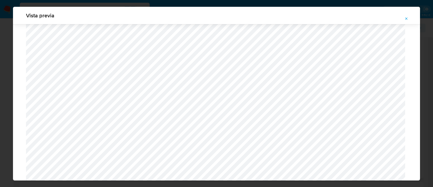
scroll to position [260, 0]
click at [409, 19] on button "Attachment preview" at bounding box center [407, 18] width 12 height 9
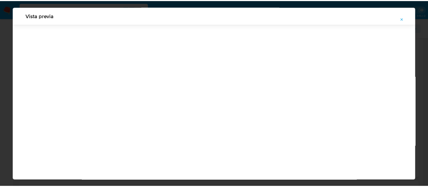
scroll to position [17, 0]
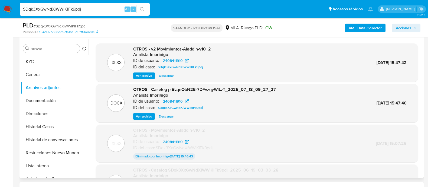
click at [104, 10] on input "SDqk3XxGwNdXiWWlKlFk9pdj" at bounding box center [85, 9] width 130 height 7
paste input "wylcb6xWpPFAYy3VjoHvxR2y"
type input "wylcb6xWpPFAYy3VjoHvxR2y"
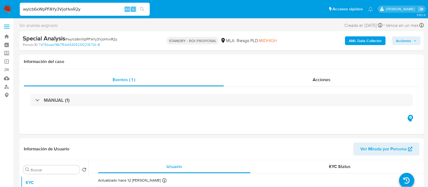
select select "10"
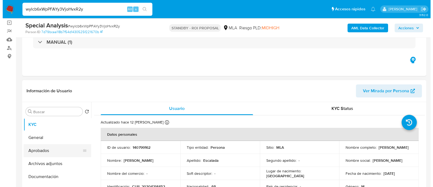
scroll to position [67, 0]
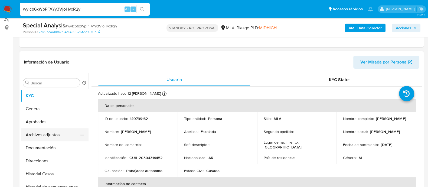
click at [62, 135] on button "Archivos adjuntos" at bounding box center [52, 134] width 63 height 13
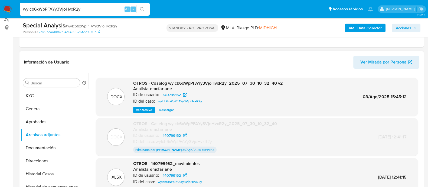
click at [145, 108] on span "Ver archivo" at bounding box center [144, 109] width 16 height 5
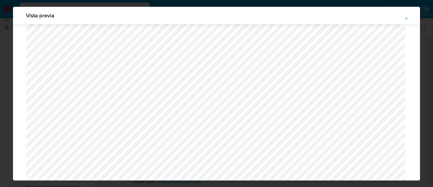
scroll to position [264, 0]
click at [405, 18] on icon "Attachment preview" at bounding box center [406, 19] width 4 height 4
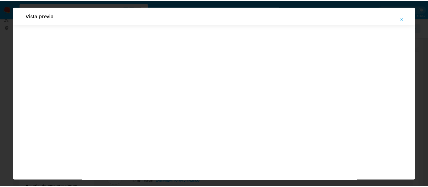
scroll to position [17, 0]
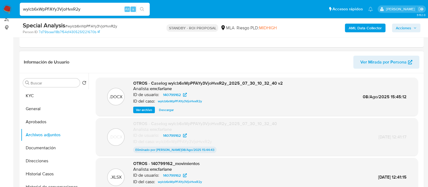
click at [6, 8] on img at bounding box center [7, 9] width 9 height 9
